Goal: Information Seeking & Learning: Learn about a topic

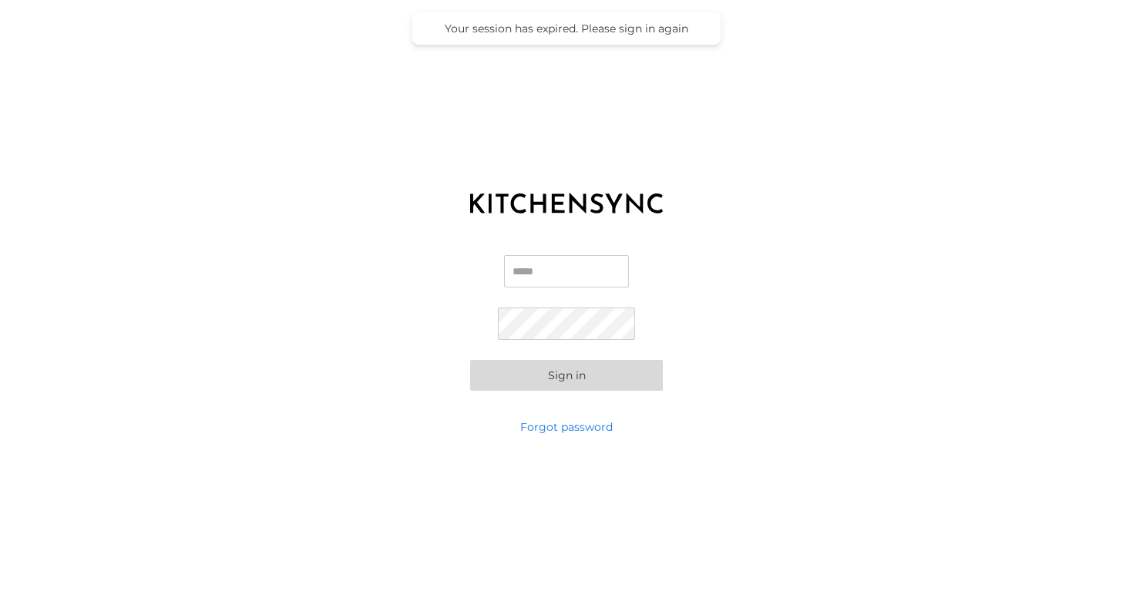
type input "**********"
click at [507, 373] on button "Sign in" at bounding box center [566, 375] width 193 height 31
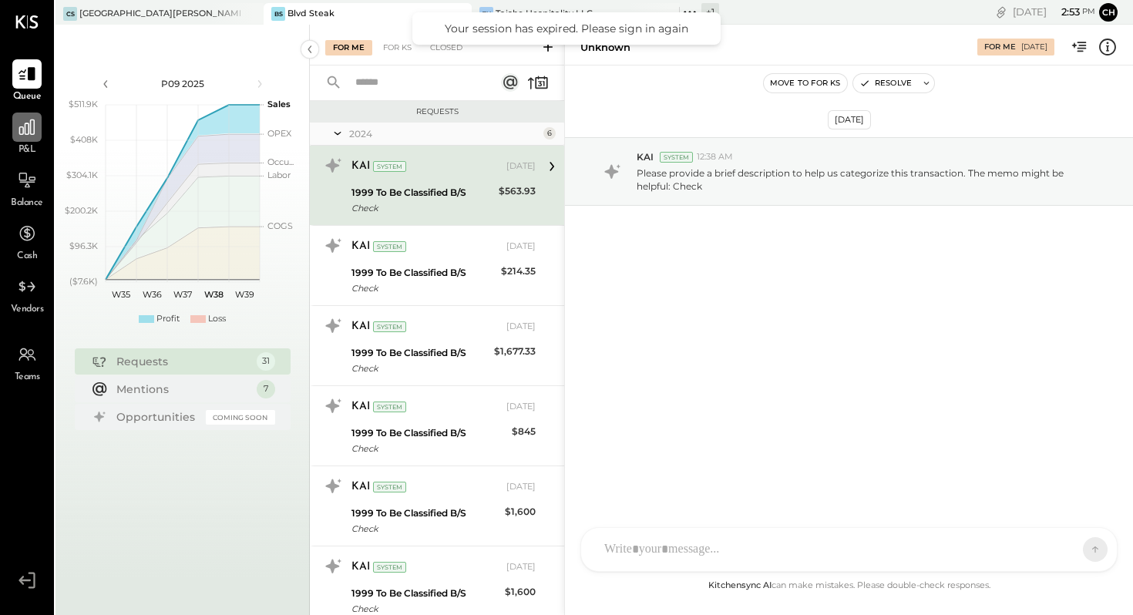
click at [32, 120] on icon at bounding box center [27, 127] width 20 height 20
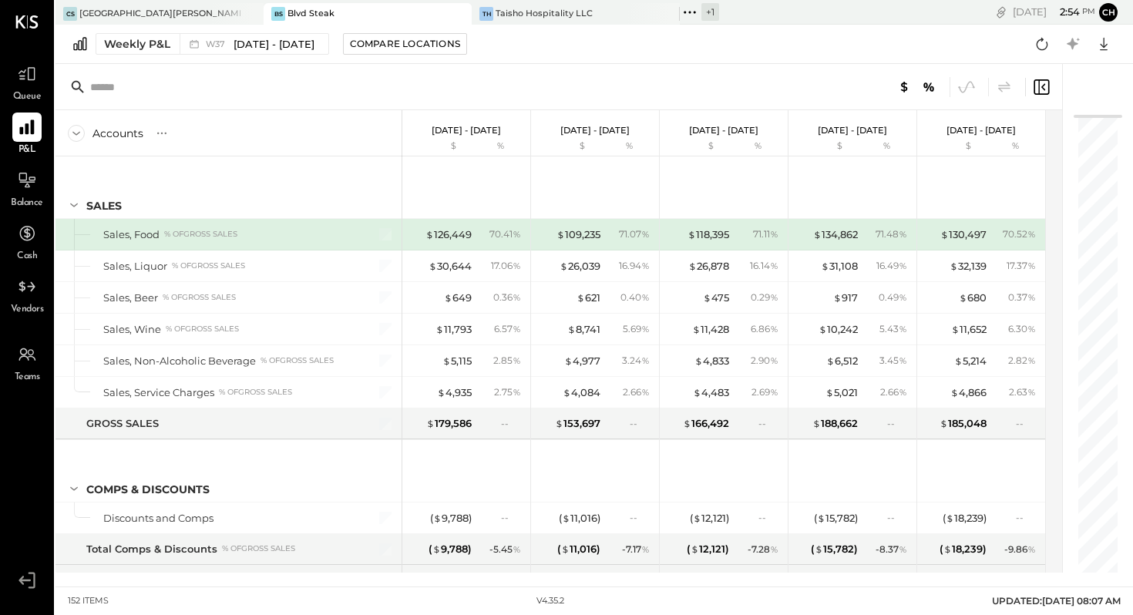
click at [32, 121] on icon at bounding box center [26, 127] width 15 height 15
click at [32, 127] on icon at bounding box center [26, 127] width 15 height 15
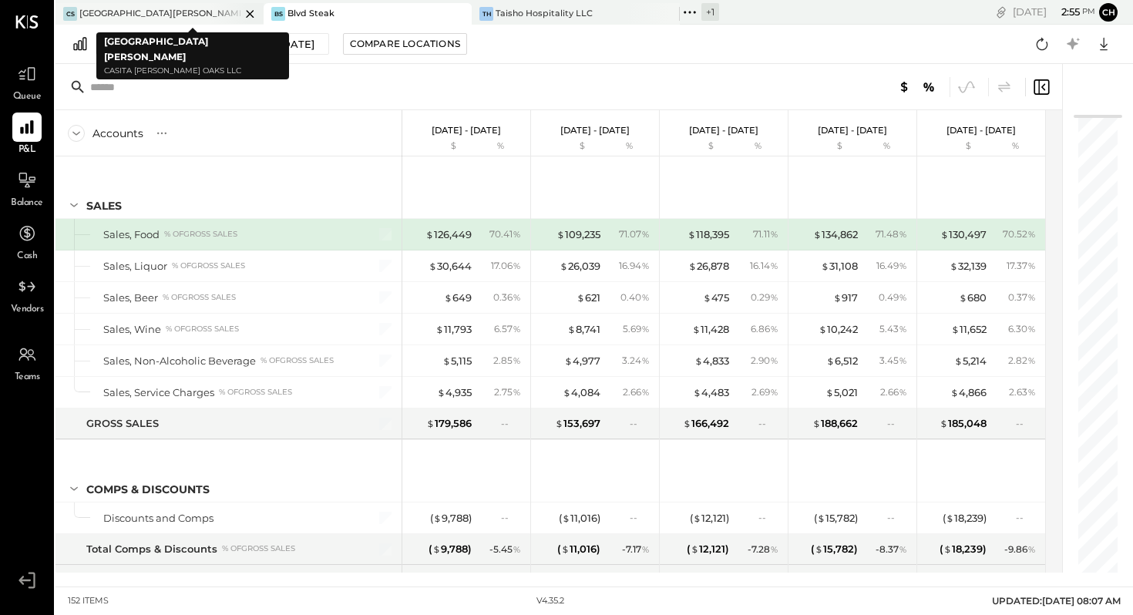
click at [210, 12] on div at bounding box center [237, 13] width 54 height 21
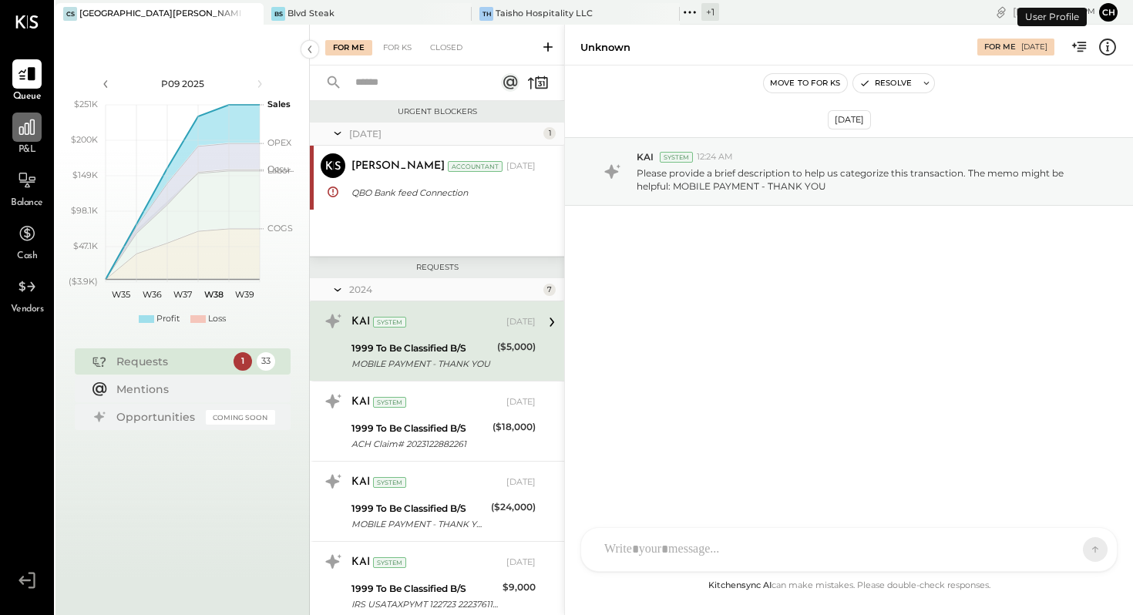
click at [25, 115] on div at bounding box center [26, 127] width 29 height 29
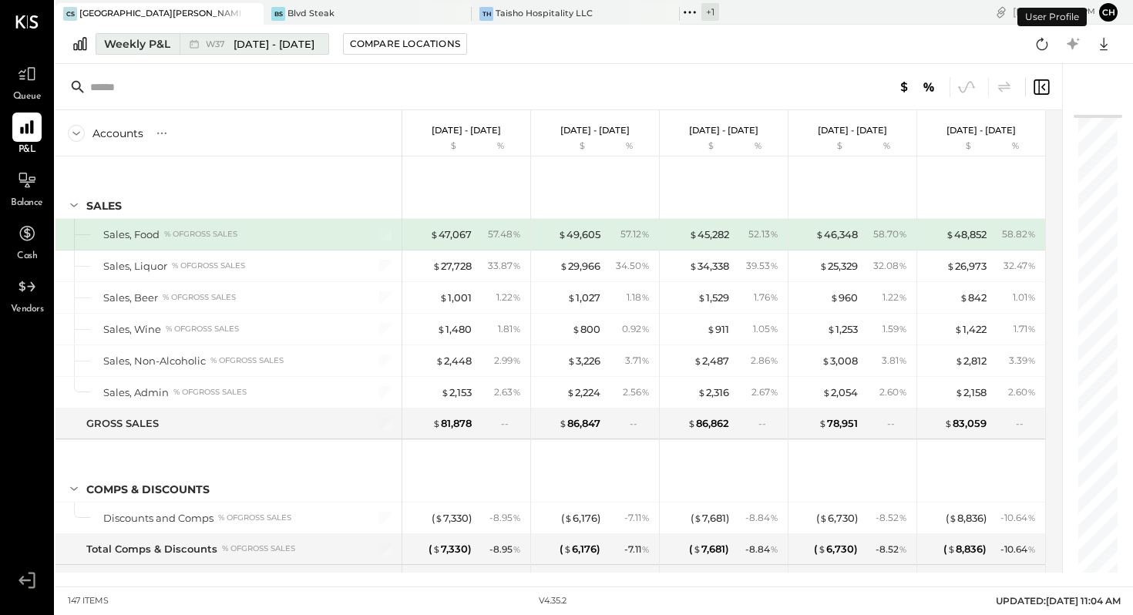
click at [156, 42] on div "Weekly P&L" at bounding box center [137, 43] width 66 height 15
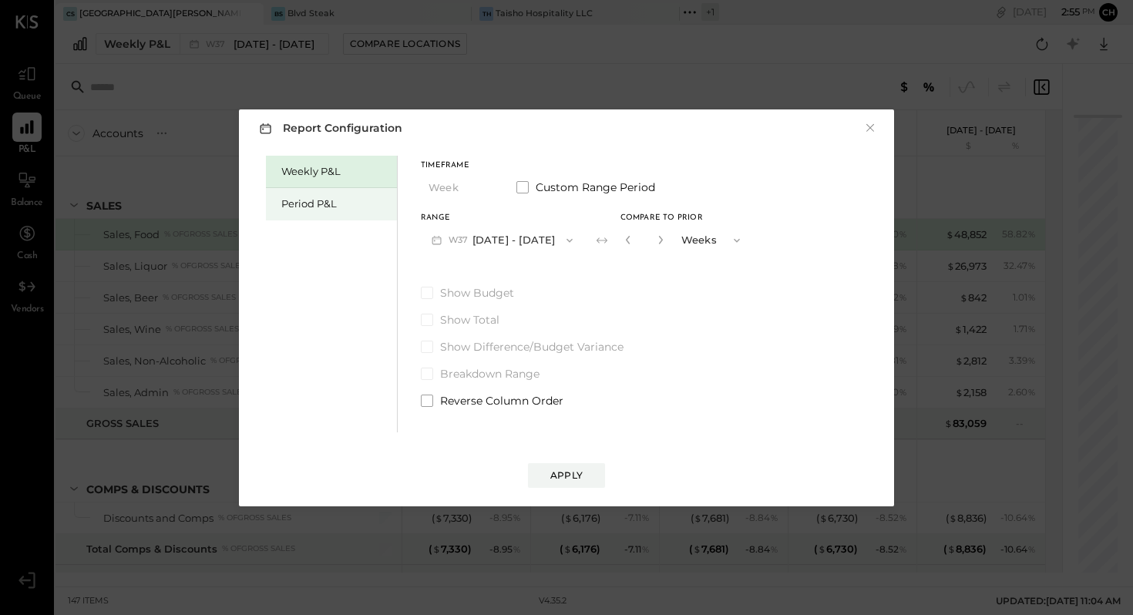
click at [301, 202] on div "Period P&L" at bounding box center [335, 203] width 108 height 15
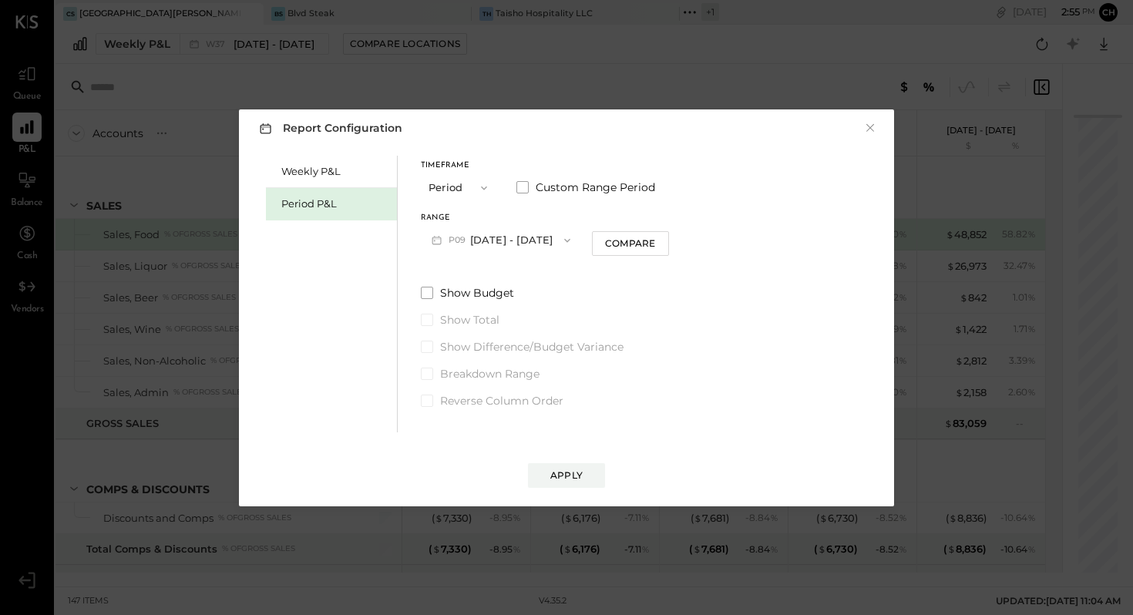
click at [570, 239] on icon "button" at bounding box center [567, 240] width 6 height 4
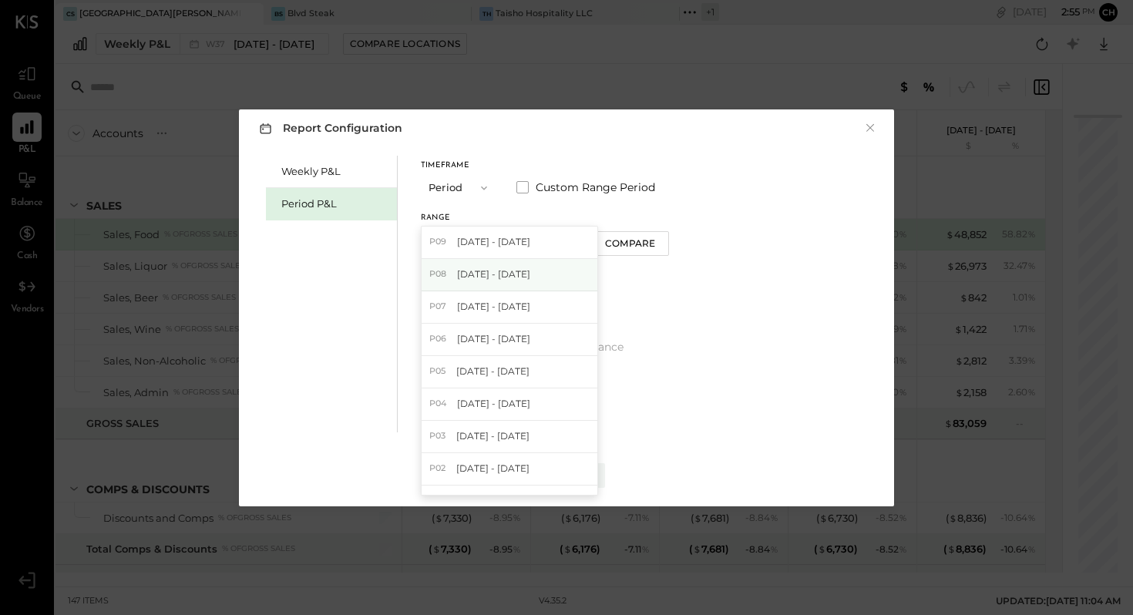
click at [577, 266] on div "P08 [DATE] - [DATE]" at bounding box center [509, 275] width 176 height 32
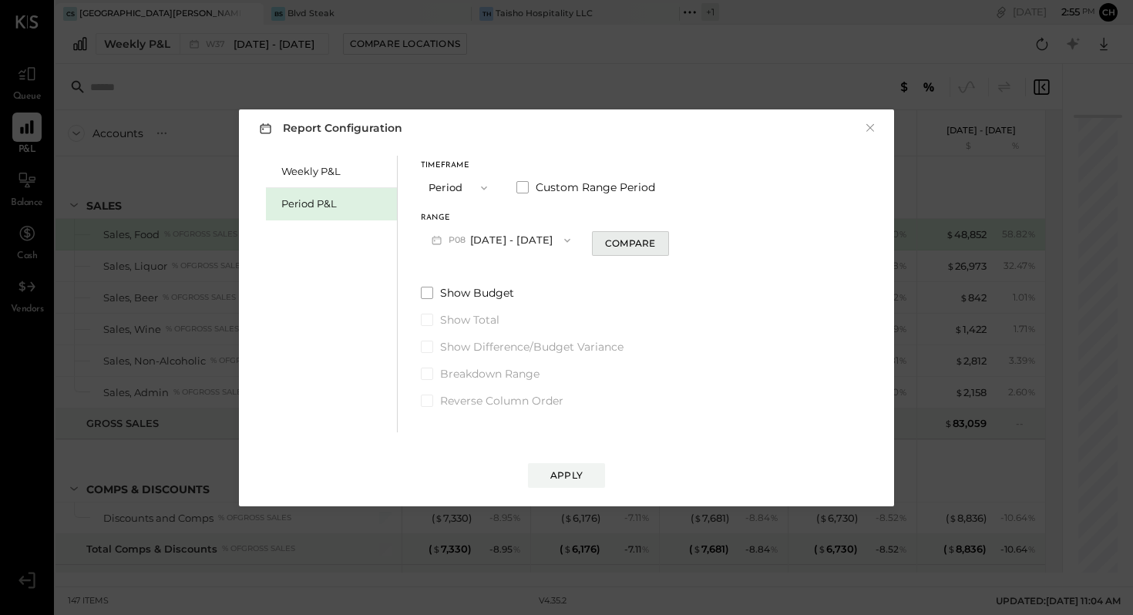
click at [650, 244] on div "Compare" at bounding box center [630, 243] width 50 height 13
click at [663, 242] on icon "button" at bounding box center [657, 239] width 9 height 9
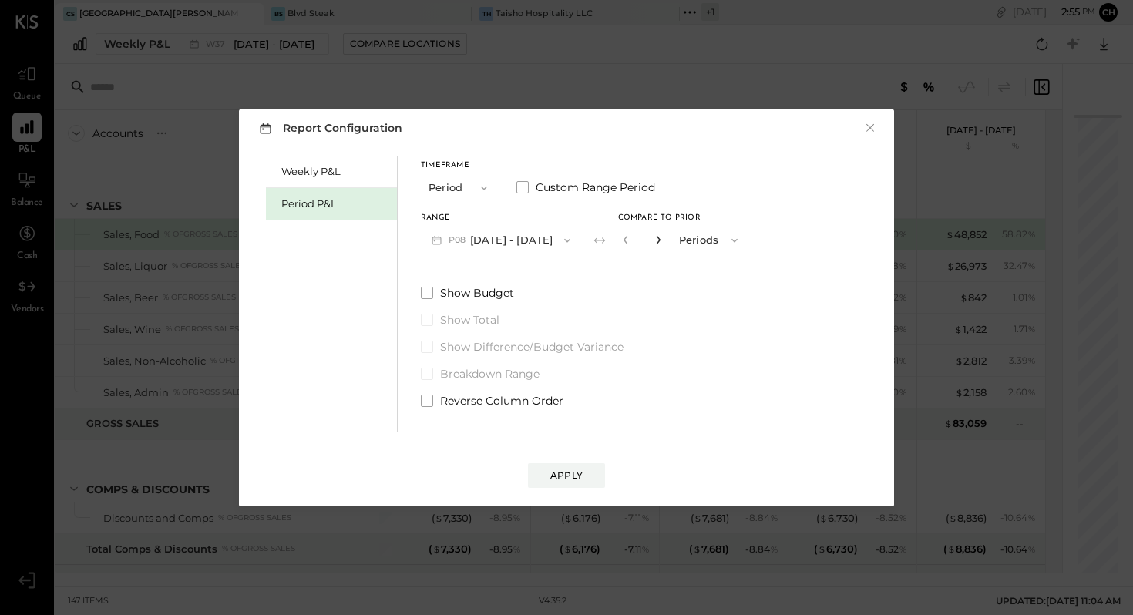
click at [663, 242] on icon "button" at bounding box center [657, 239] width 9 height 9
type input "*"
click at [571, 472] on div "Apply" at bounding box center [566, 474] width 32 height 13
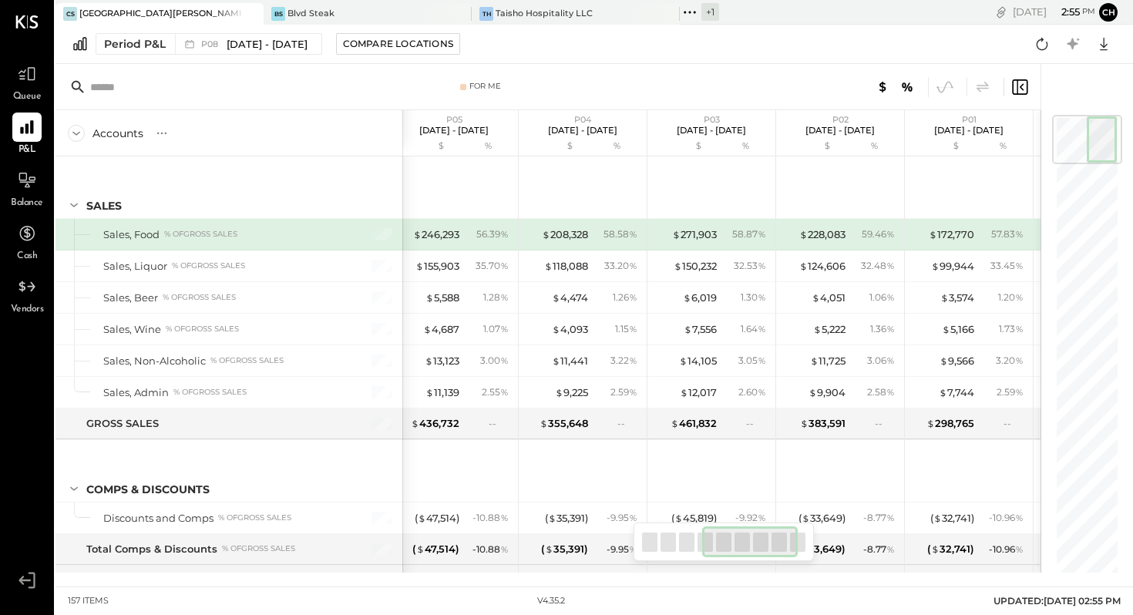
scroll to position [0, 443]
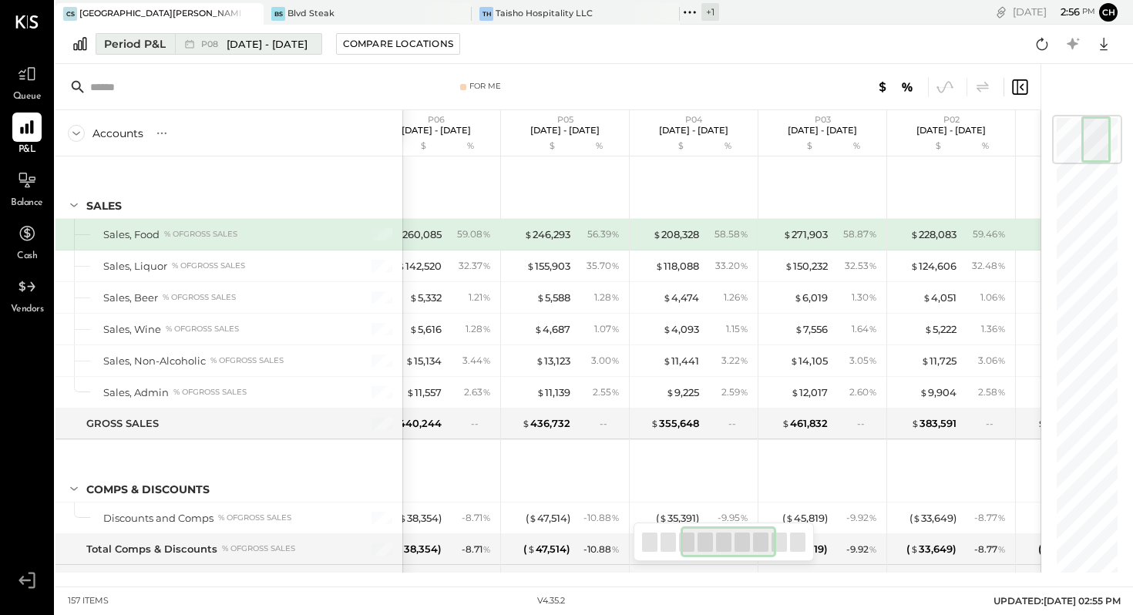
click at [307, 40] on span "[DATE] - [DATE]" at bounding box center [267, 44] width 81 height 15
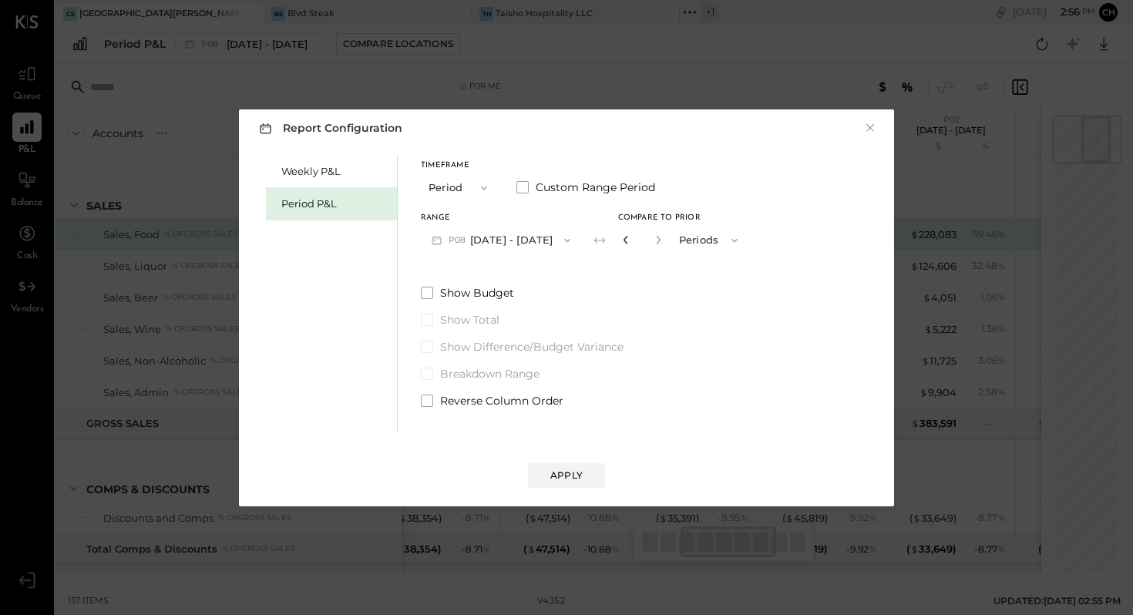
click at [630, 240] on icon "button" at bounding box center [625, 239] width 9 height 9
type input "*"
click at [593, 468] on button "Apply" at bounding box center [566, 475] width 77 height 25
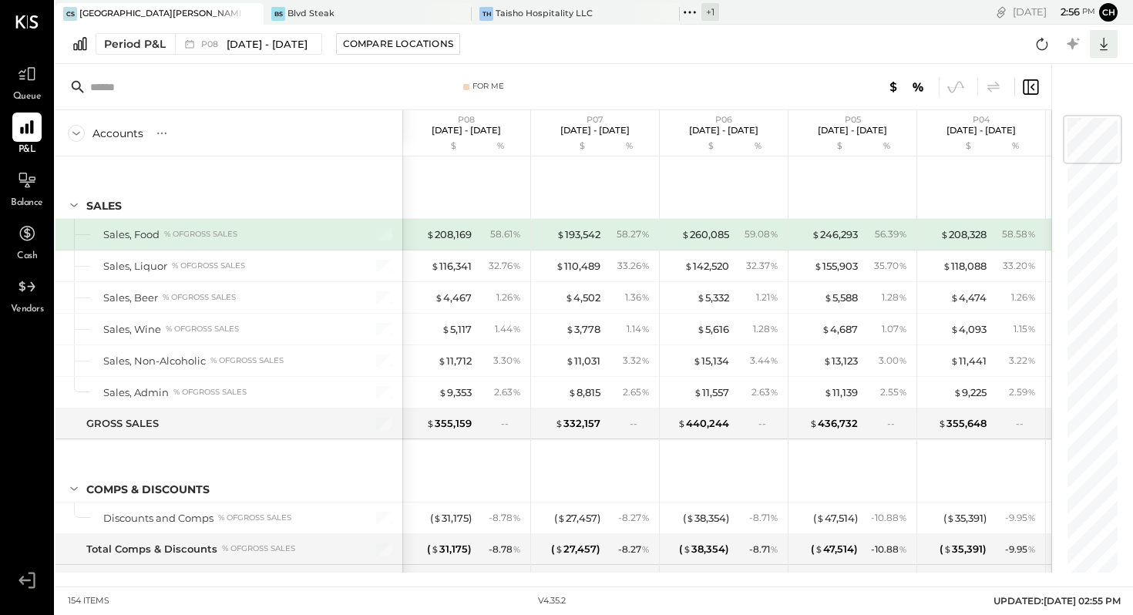
click at [1104, 45] on icon at bounding box center [1104, 44] width 8 height 13
click at [966, 42] on div "Period P&L P08 [DATE] - [DATE] Compare Locations CSV Google Sheets Excel" at bounding box center [593, 44] width 1077 height 39
click at [1103, 49] on icon at bounding box center [1104, 44] width 8 height 13
click at [1012, 72] on icon at bounding box center [1012, 69] width 20 height 31
